Goal: Task Accomplishment & Management: Manage account settings

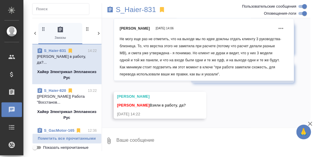
scroll to position [7537, 0]
click at [132, 139] on textarea at bounding box center [213, 141] width 195 height 20
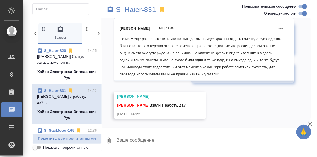
click at [136, 138] on textarea at bounding box center [213, 141] width 195 height 20
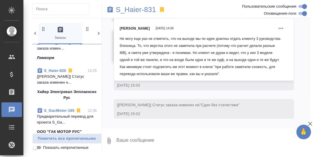
scroll to position [20, 0]
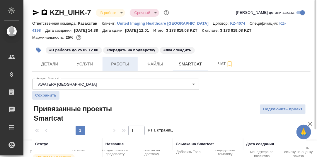
drag, startPoint x: 114, startPoint y: 62, endPoint x: 192, endPoint y: 76, distance: 78.5
click at [115, 62] on span "Работы" at bounding box center [120, 63] width 28 height 7
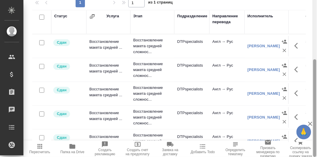
scroll to position [7, 0]
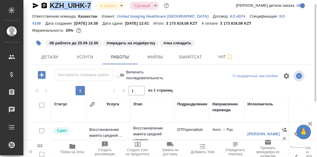
drag, startPoint x: 91, startPoint y: 6, endPoint x: 51, endPoint y: 1, distance: 40.9
click at [51, 1] on div "KZH_UIHK-7 В работе inProgress Срочный urgent" at bounding box center [101, 5] width 138 height 9
copy link "KZH_UIHK-7"
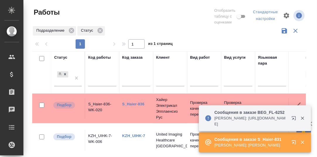
scroll to position [0, 41]
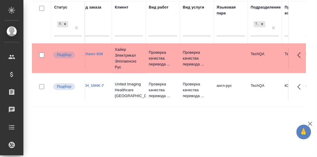
click at [94, 52] on link "S_Haier-836" at bounding box center [92, 54] width 22 height 4
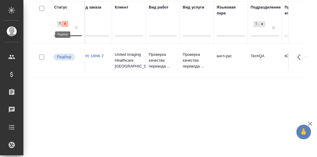
click at [65, 24] on icon at bounding box center [65, 24] width 2 height 2
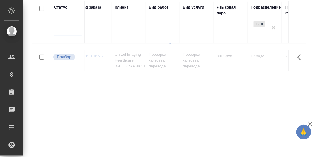
click at [63, 30] on div at bounding box center [68, 30] width 28 height 8
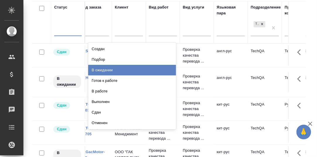
drag, startPoint x: 103, startPoint y: 69, endPoint x: 238, endPoint y: 71, distance: 135.3
click at [104, 69] on div "В ожидании" at bounding box center [132, 70] width 88 height 11
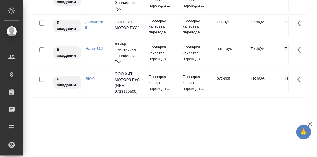
scroll to position [0, 0]
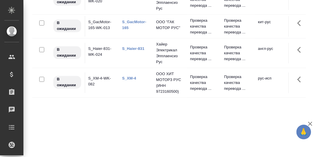
click at [133, 51] on link "S_Haier-831" at bounding box center [133, 48] width 22 height 4
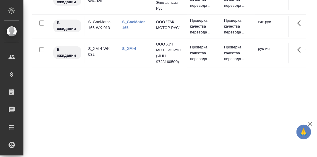
scroll to position [50, 0]
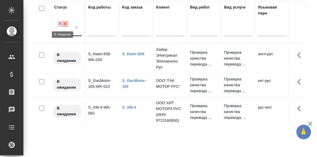
click at [64, 22] on icon at bounding box center [65, 24] width 4 height 4
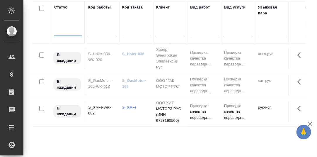
click at [65, 32] on div at bounding box center [68, 30] width 28 height 8
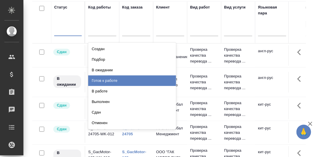
click at [105, 80] on div "Готов к работе" at bounding box center [132, 80] width 88 height 11
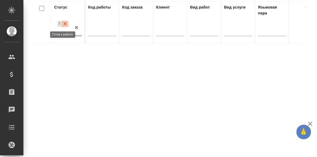
click at [66, 23] on icon at bounding box center [65, 24] width 4 height 4
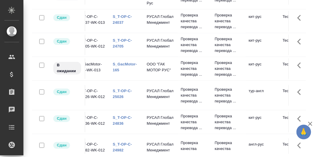
scroll to position [29, 0]
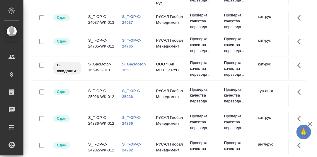
click at [128, 72] on link "S_GacMotor-165" at bounding box center [134, 67] width 24 height 10
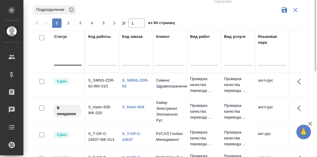
scroll to position [0, 0]
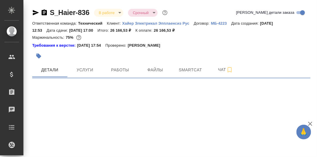
select select "RU"
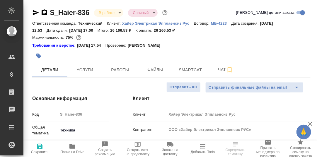
type textarea "x"
type input "[PERSON_NAME]"
type input "Павлова Антонина a.pavlova"
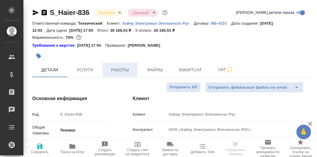
click at [124, 70] on span "Работы" at bounding box center [120, 69] width 28 height 7
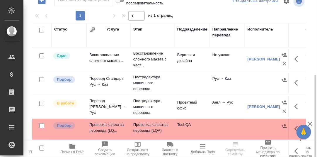
scroll to position [29, 0]
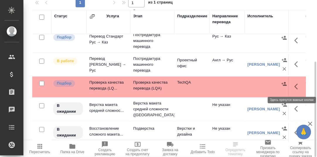
click at [294, 86] on icon "button" at bounding box center [297, 86] width 7 height 7
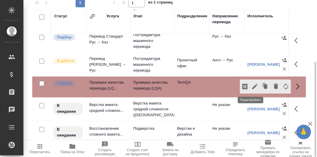
click at [251, 87] on icon "button" at bounding box center [254, 86] width 7 height 7
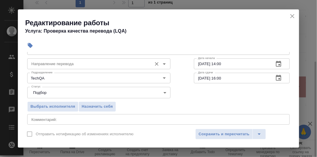
click at [52, 63] on input "Направление перевода" at bounding box center [89, 63] width 120 height 7
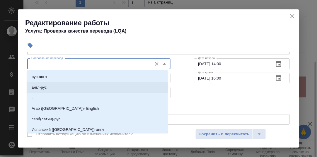
click at [43, 88] on p "англ-рус" at bounding box center [39, 87] width 15 height 6
type input "англ-рус"
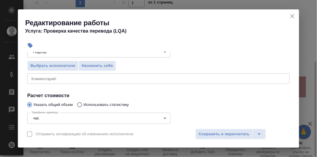
scroll to position [59, 0]
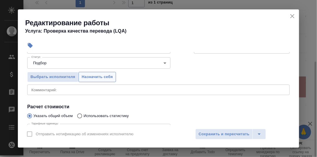
click at [107, 77] on span "Назначить себя" at bounding box center [97, 77] width 31 height 7
click at [212, 132] on span "Сохранить и пересчитать" at bounding box center [224, 134] width 51 height 7
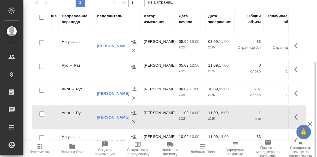
scroll to position [0, 158]
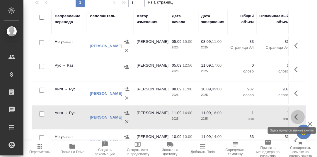
click at [294, 116] on icon "button" at bounding box center [297, 116] width 7 height 7
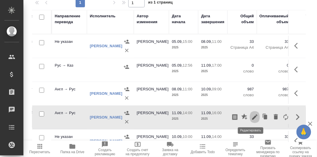
click at [251, 117] on icon "button" at bounding box center [254, 116] width 7 height 7
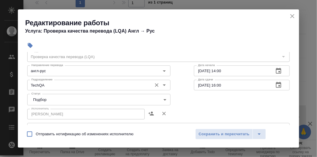
scroll to position [29, 0]
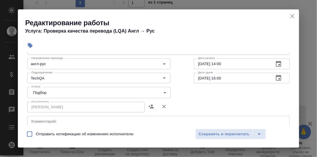
click at [162, 92] on body "🙏 .cls-1 fill:#fff; AWATERA Румянцева Дарья d.rumyantseva Клиенты Спецификации …" at bounding box center [158, 78] width 317 height 157
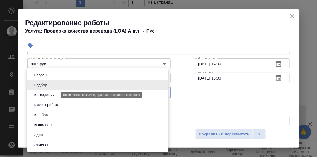
click at [52, 95] on button "В ожидании" at bounding box center [44, 95] width 25 height 6
type input "pending"
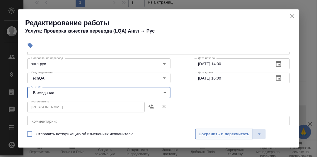
click at [221, 130] on button "Сохранить и пересчитать" at bounding box center [223, 134] width 57 height 11
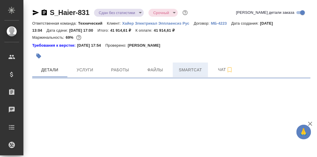
select select "RU"
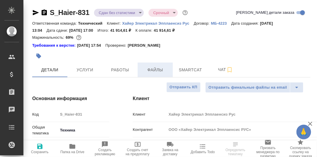
type textarea "x"
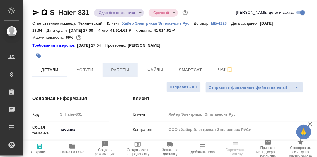
type textarea "x"
click at [119, 71] on span "Работы" at bounding box center [120, 69] width 28 height 7
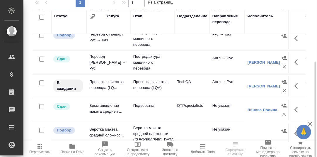
scroll to position [85, 0]
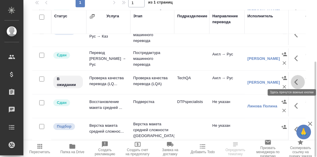
click at [294, 79] on icon "button" at bounding box center [297, 82] width 7 height 7
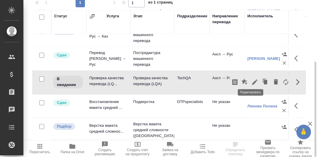
click at [251, 79] on icon "button" at bounding box center [254, 82] width 7 height 7
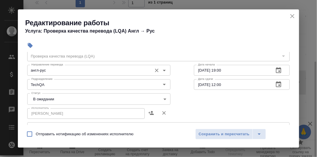
scroll to position [29, 0]
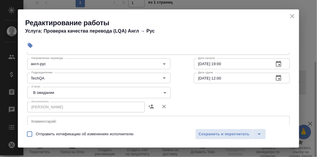
click at [163, 92] on body "🙏 .cls-1 fill:#fff; AWATERA Румянцева Дарья d.rumyantseva Клиенты Спецификации …" at bounding box center [158, 78] width 317 height 157
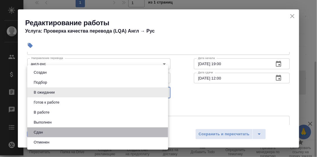
click at [54, 130] on li "Сдан" at bounding box center [97, 132] width 141 height 10
type input "closed"
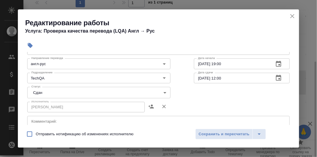
drag, startPoint x: 229, startPoint y: 134, endPoint x: 96, endPoint y: 118, distance: 133.7
click at [97, 120] on div "Редактирование работы Услуга: Проверка качества перевода (LQA) Англ → Рус Парам…" at bounding box center [158, 78] width 281 height 138
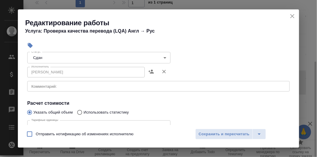
scroll to position [88, 0]
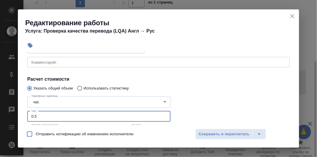
drag, startPoint x: 39, startPoint y: 117, endPoint x: 23, endPoint y: 117, distance: 16.1
click at [23, 117] on div "Параметры Файлы Вид работ Проверка качества перевода (LQA) Вид работ Направлени…" at bounding box center [158, 88] width 281 height 73
type input "1"
drag, startPoint x: 236, startPoint y: 133, endPoint x: 246, endPoint y: 127, distance: 11.2
click at [237, 132] on span "Сохранить и пересчитать" at bounding box center [224, 134] width 51 height 7
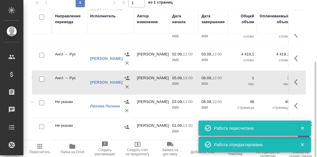
scroll to position [85, 189]
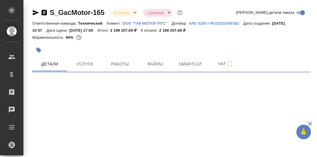
select select "RU"
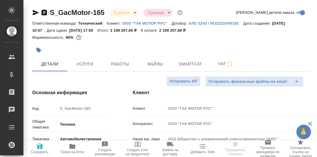
type textarea "x"
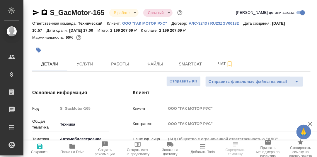
type textarea "x"
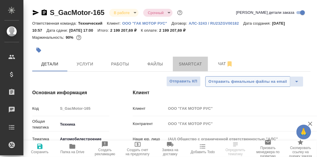
drag, startPoint x: 191, startPoint y: 65, endPoint x: 262, endPoint y: 79, distance: 73.2
click at [191, 65] on span "Smartcat" at bounding box center [190, 63] width 28 height 7
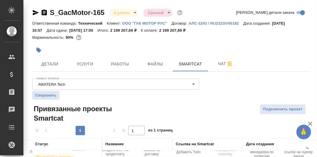
scroll to position [33, 0]
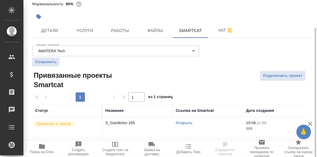
click at [183, 123] on link "Открыть" at bounding box center [184, 122] width 17 height 4
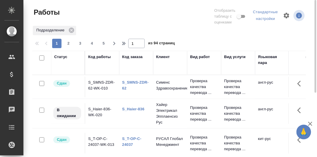
click at [133, 56] on div "Код заказа" at bounding box center [132, 57] width 21 height 6
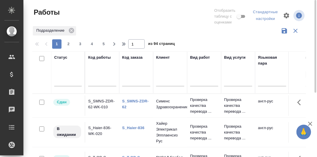
click at [129, 82] on input "text" at bounding box center [136, 82] width 28 height 7
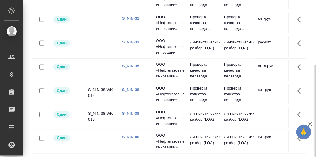
scroll to position [101, 0]
click at [130, 135] on link "S_NIN-40" at bounding box center [130, 137] width 17 height 4
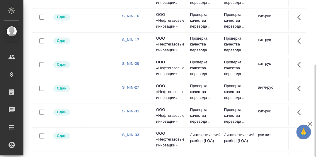
scroll to position [0, 0]
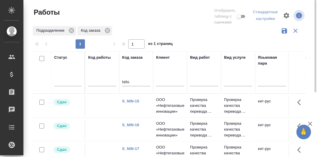
click at [135, 81] on input "NIN-" at bounding box center [136, 82] width 28 height 7
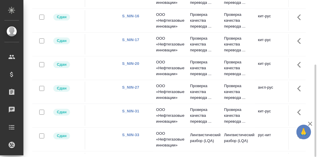
type input "NIN-"
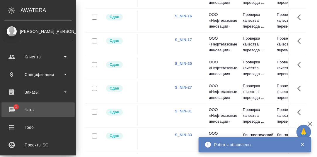
click at [12, 108] on div "Чаты" at bounding box center [37, 109] width 67 height 9
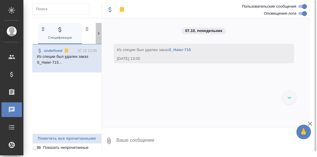
drag, startPoint x: 99, startPoint y: 34, endPoint x: 92, endPoint y: 43, distance: 12.1
click at [99, 33] on icon at bounding box center [99, 33] width 6 height 6
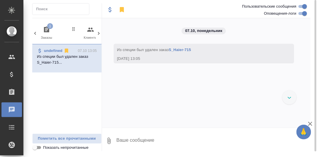
click at [46, 28] on icon "button" at bounding box center [46, 29] width 5 height 6
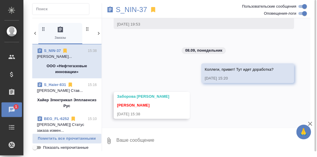
scroll to position [36851, 0]
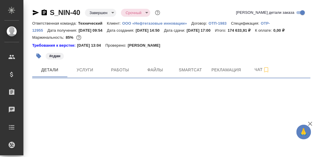
select select "RU"
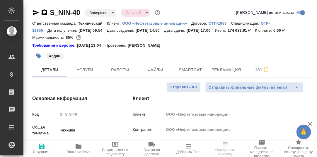
type textarea "x"
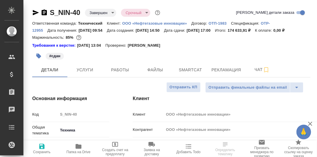
type textarea "x"
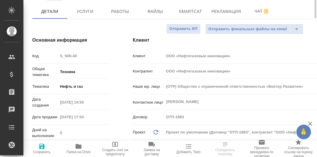
scroll to position [29, 0]
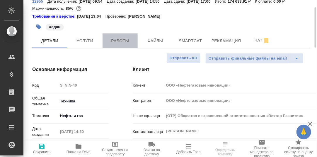
click at [123, 45] on span "Работы" at bounding box center [120, 40] width 28 height 7
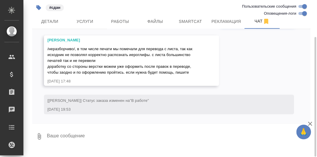
scroll to position [33531, 0]
click at [77, 140] on textarea at bounding box center [178, 136] width 264 height 20
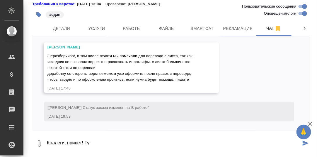
scroll to position [33701, 0]
type textarea "Коллеги, привет! Тут идет доработка?"
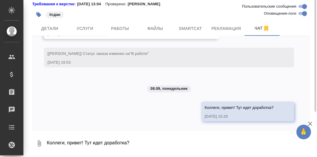
scroll to position [19, 0]
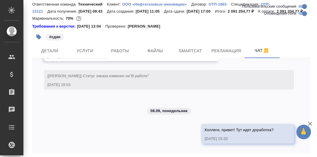
click at [123, 54] on span "Работы" at bounding box center [120, 50] width 28 height 7
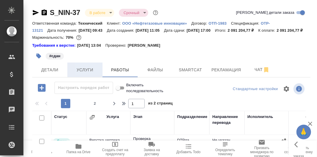
click at [83, 74] on span "Услуги" at bounding box center [85, 69] width 28 height 7
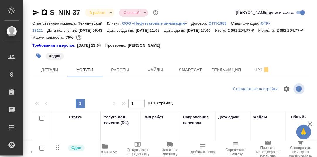
scroll to position [58, 0]
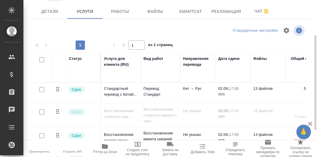
click at [75, 32] on div at bounding box center [78, 30] width 93 height 14
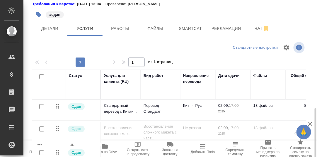
scroll to position [0, 0]
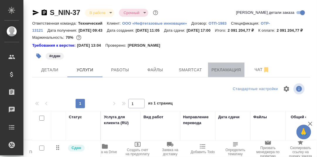
click at [214, 74] on span "Рекламация" at bounding box center [227, 69] width 30 height 7
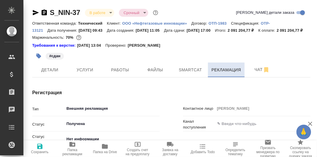
type textarea "x"
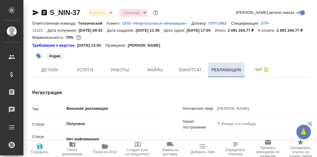
type textarea "x"
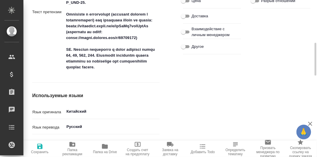
scroll to position [234, 0]
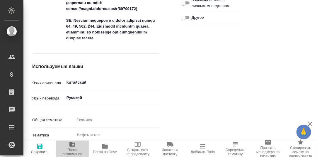
click at [72, 146] on icon "button" at bounding box center [72, 144] width 6 height 5
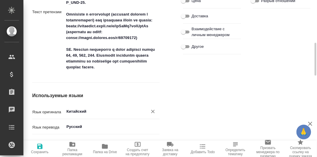
scroll to position [175, 0]
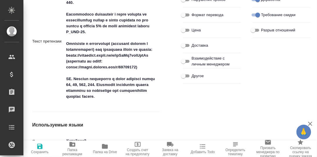
click at [104, 147] on icon "button" at bounding box center [105, 146] width 6 height 5
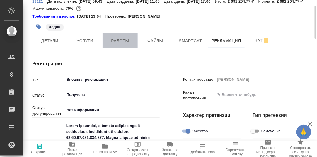
click at [117, 45] on span "Работы" at bounding box center [120, 40] width 28 height 7
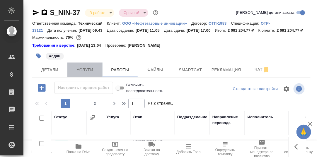
click at [91, 74] on span "Услуги" at bounding box center [85, 69] width 28 height 7
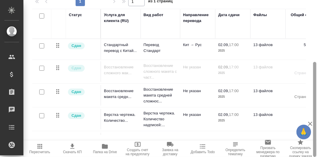
scroll to position [43, 0]
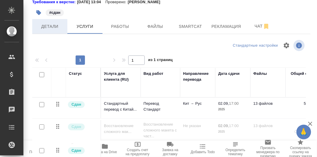
click at [50, 30] on span "Детали" at bounding box center [50, 26] width 28 height 7
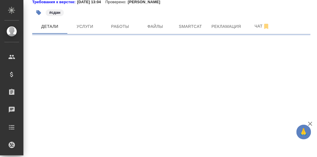
select select "RU"
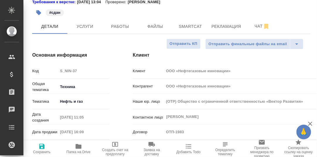
type textarea "x"
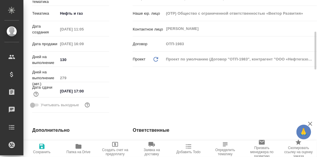
scroll to position [190, 0]
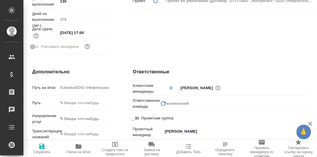
type textarea "x"
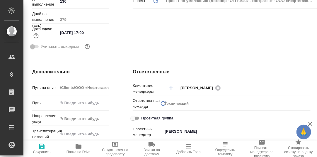
type textarea "x"
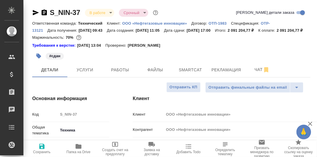
scroll to position [29, 0]
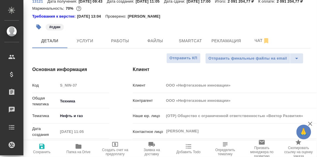
type textarea "x"
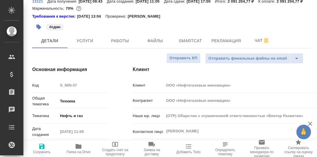
type textarea "x"
click at [187, 45] on span "Smartcat" at bounding box center [190, 40] width 28 height 7
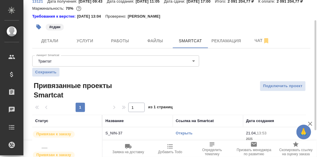
scroll to position [67, 0]
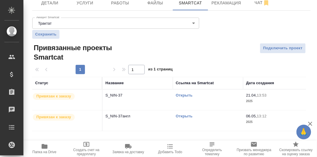
click at [186, 97] on link "Открыть" at bounding box center [184, 95] width 17 height 4
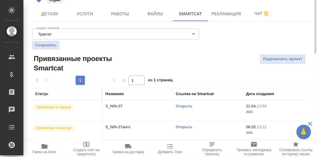
scroll to position [0, 0]
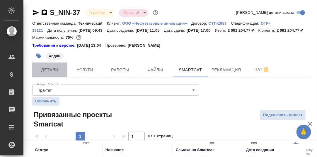
click at [50, 74] on span "Детали" at bounding box center [50, 69] width 28 height 7
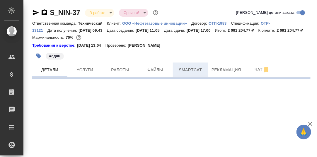
select select "RU"
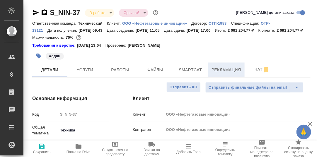
type textarea "x"
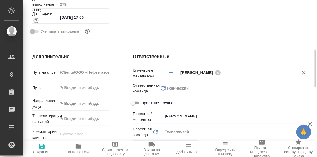
scroll to position [234, 0]
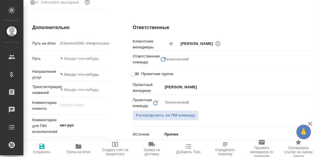
type textarea "x"
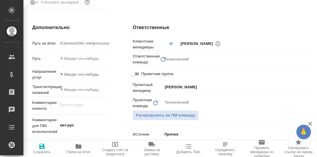
type textarea "x"
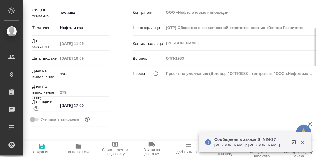
scroll to position [0, 0]
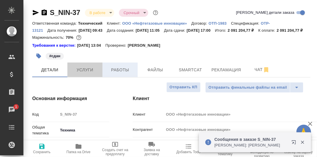
drag, startPoint x: 91, startPoint y: 76, endPoint x: 129, endPoint y: 75, distance: 38.4
click at [91, 74] on span "Услуги" at bounding box center [85, 69] width 28 height 7
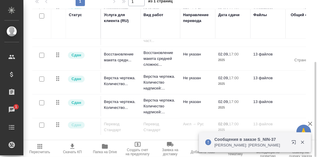
scroll to position [44, 0]
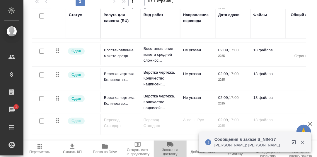
drag, startPoint x: 159, startPoint y: 140, endPoint x: 174, endPoint y: 141, distance: 15.0
click at [174, 141] on button "Заявка на доставку" at bounding box center [170, 148] width 33 height 16
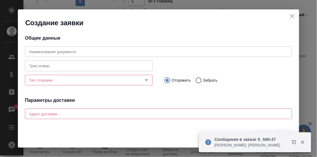
type input "[PERSON_NAME]"
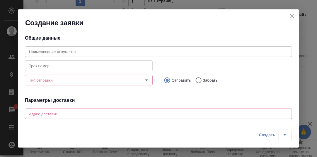
drag, startPoint x: 291, startPoint y: 15, endPoint x: 280, endPoint y: 30, distance: 17.9
click at [291, 16] on icon "close" at bounding box center [292, 16] width 7 height 7
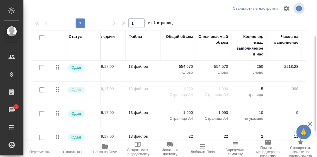
scroll to position [73, 0]
